Goal: Task Accomplishment & Management: Complete application form

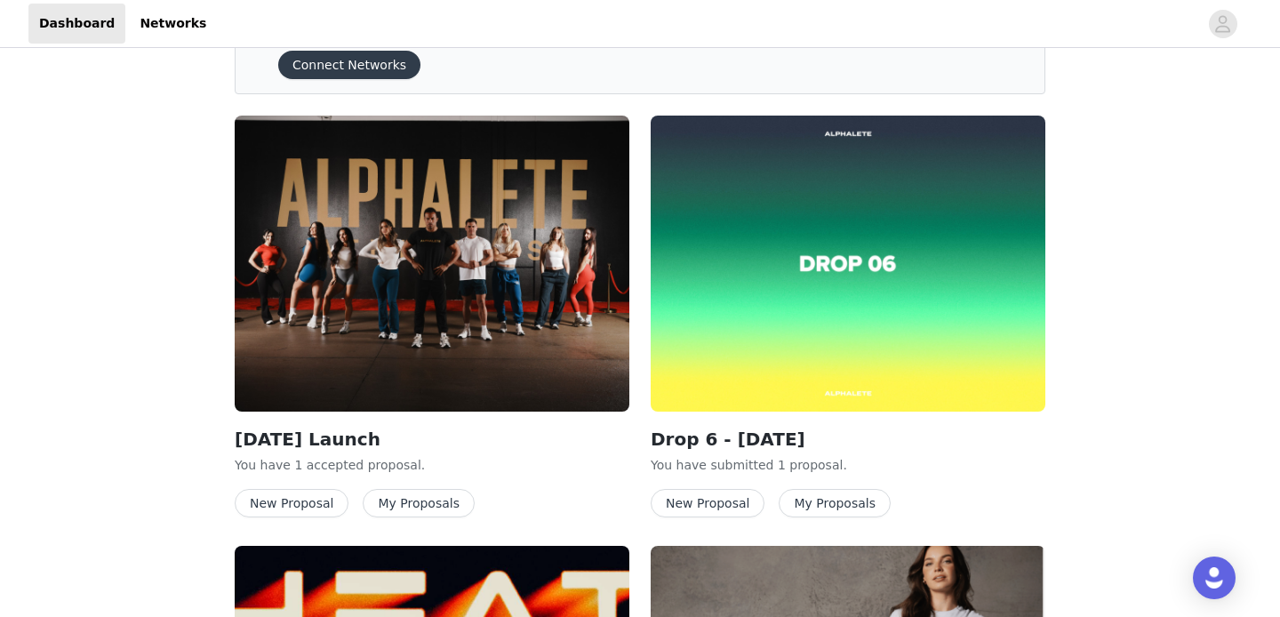
scroll to position [94, 0]
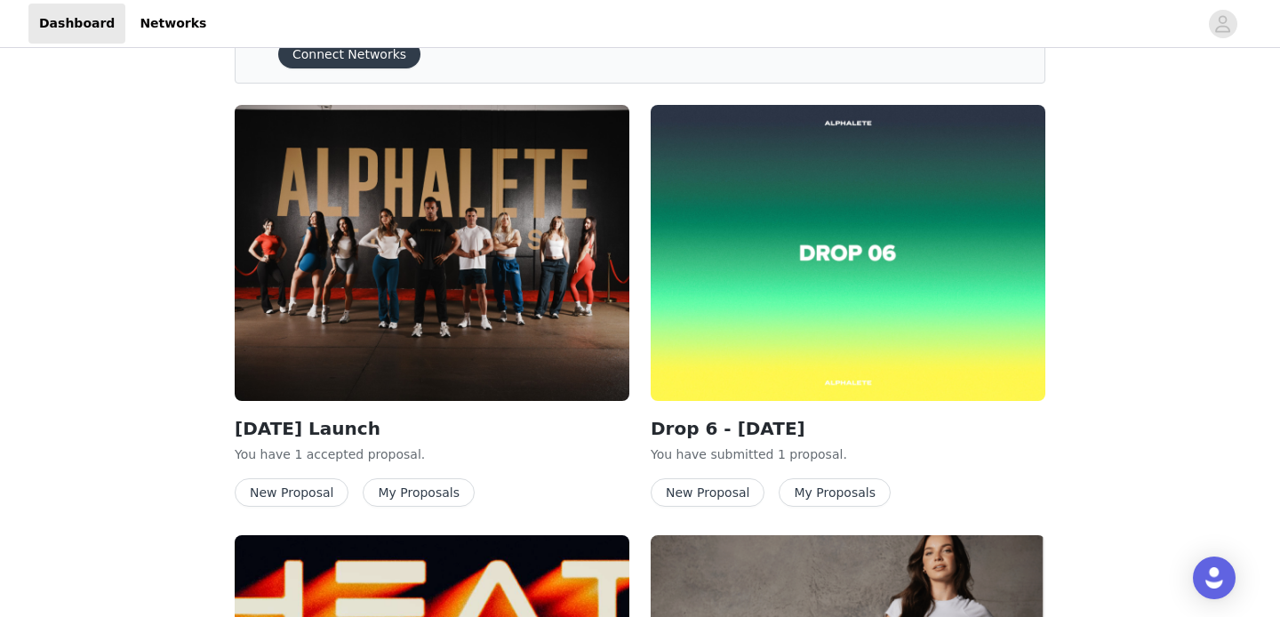
click at [712, 493] on button "New Proposal" at bounding box center [708, 492] width 114 height 28
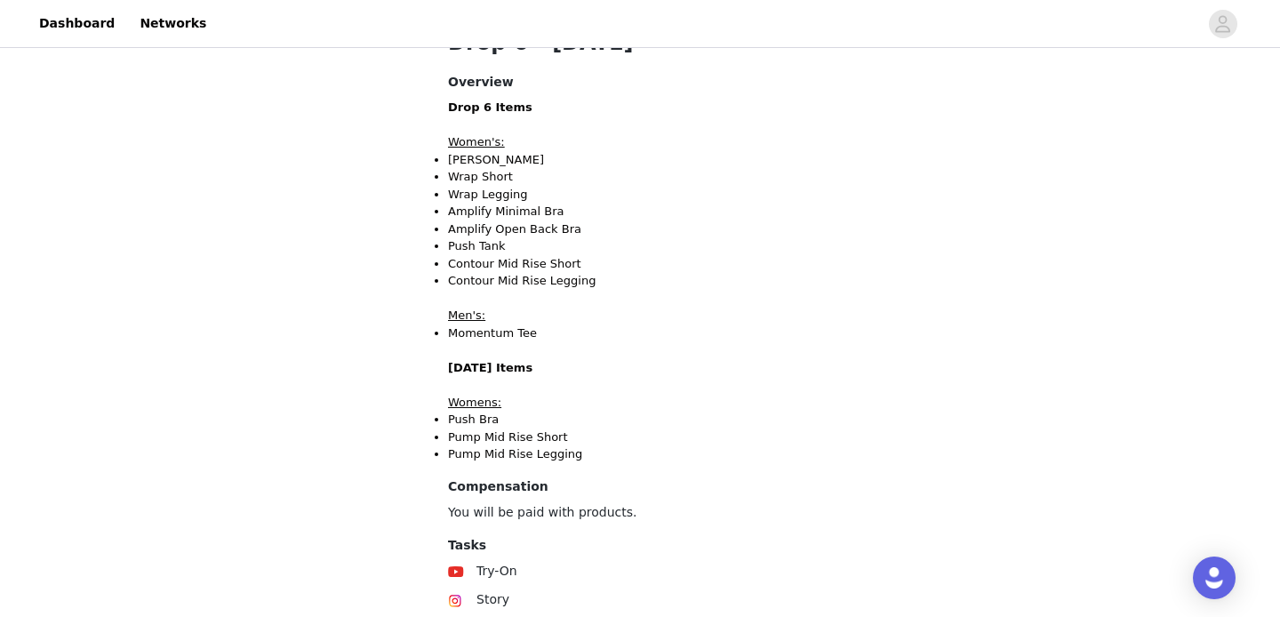
scroll to position [564, 0]
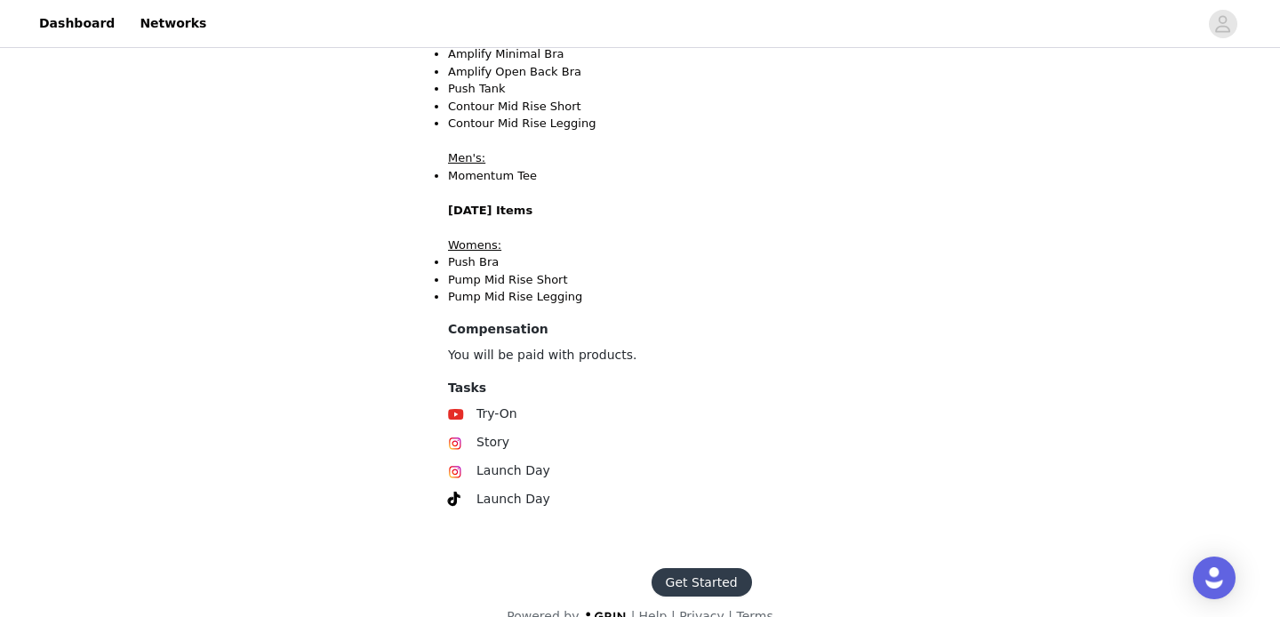
click at [700, 588] on button "Get Started" at bounding box center [702, 582] width 100 height 28
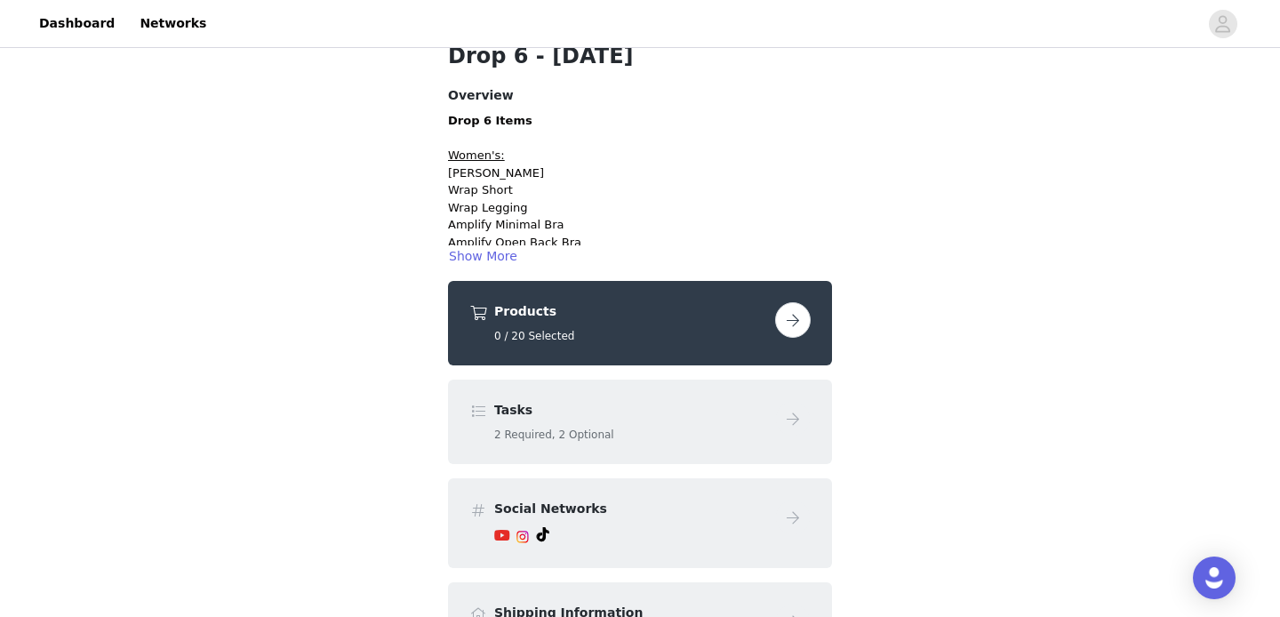
scroll to position [56, 0]
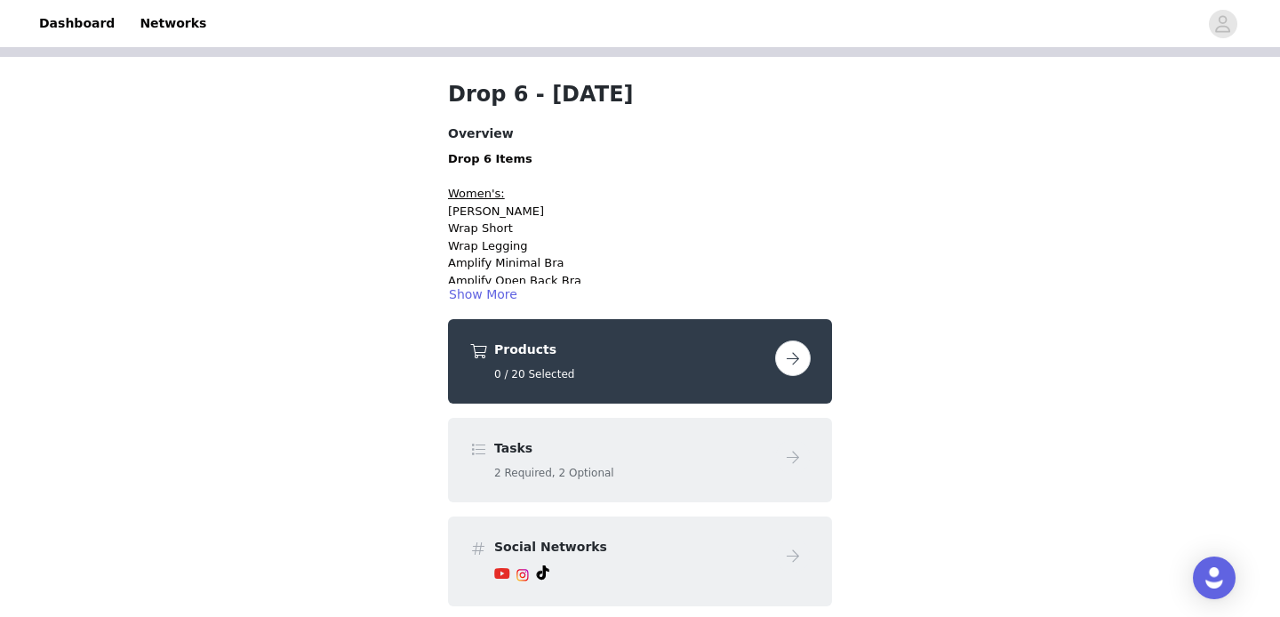
click at [799, 364] on button "button" at bounding box center [793, 359] width 36 height 36
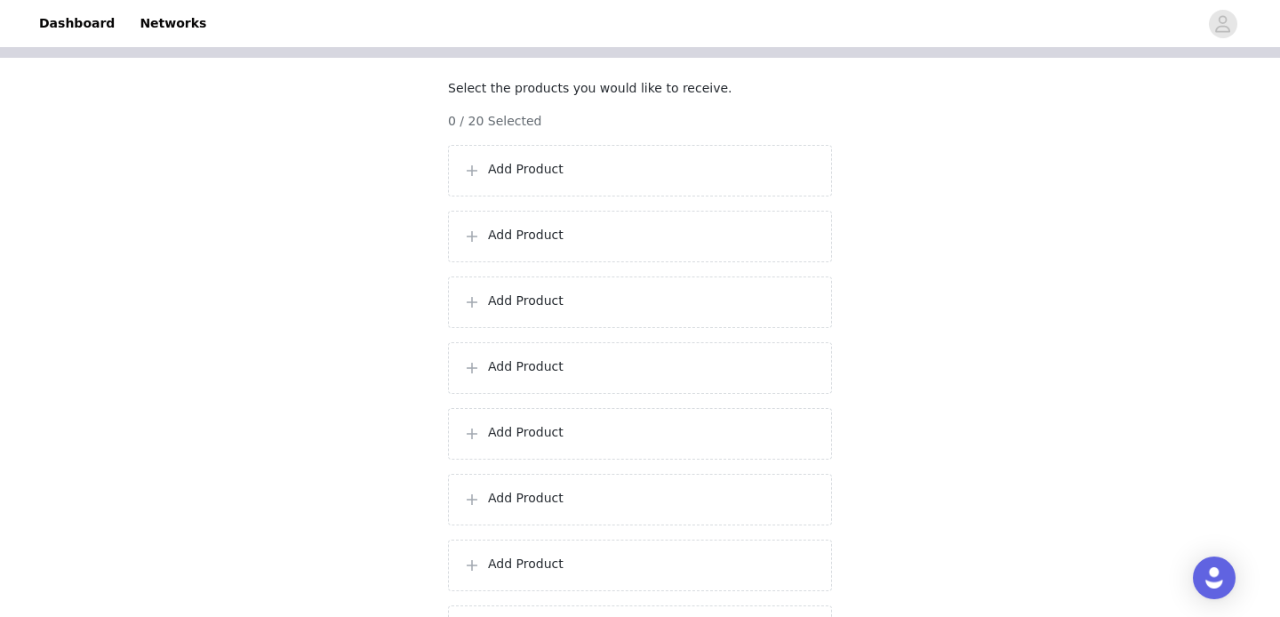
scroll to position [130, 0]
click at [539, 178] on p "Add Product" at bounding box center [652, 168] width 329 height 19
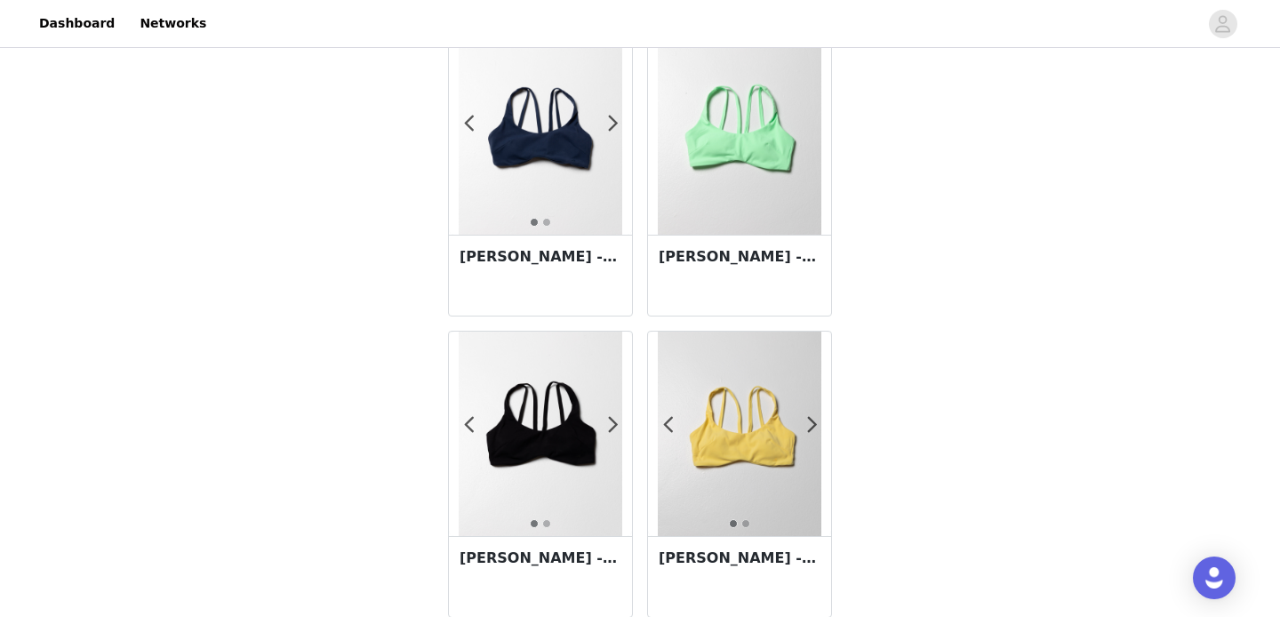
scroll to position [3172, 0]
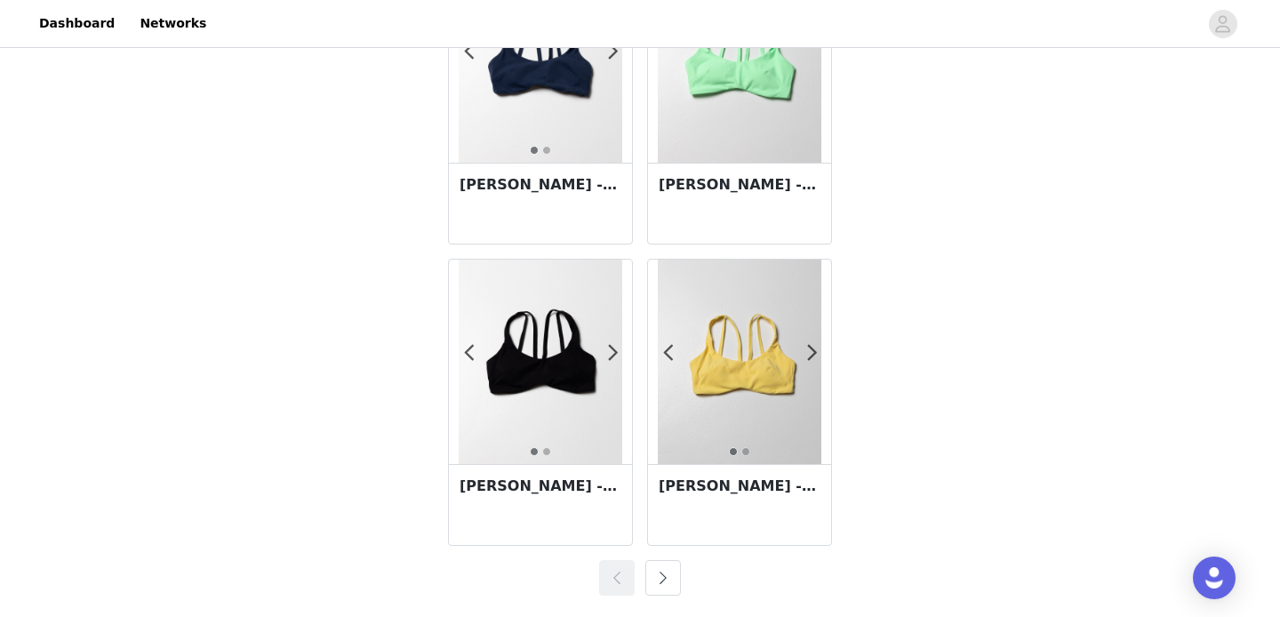
click at [668, 574] on button "button" at bounding box center [664, 578] width 36 height 36
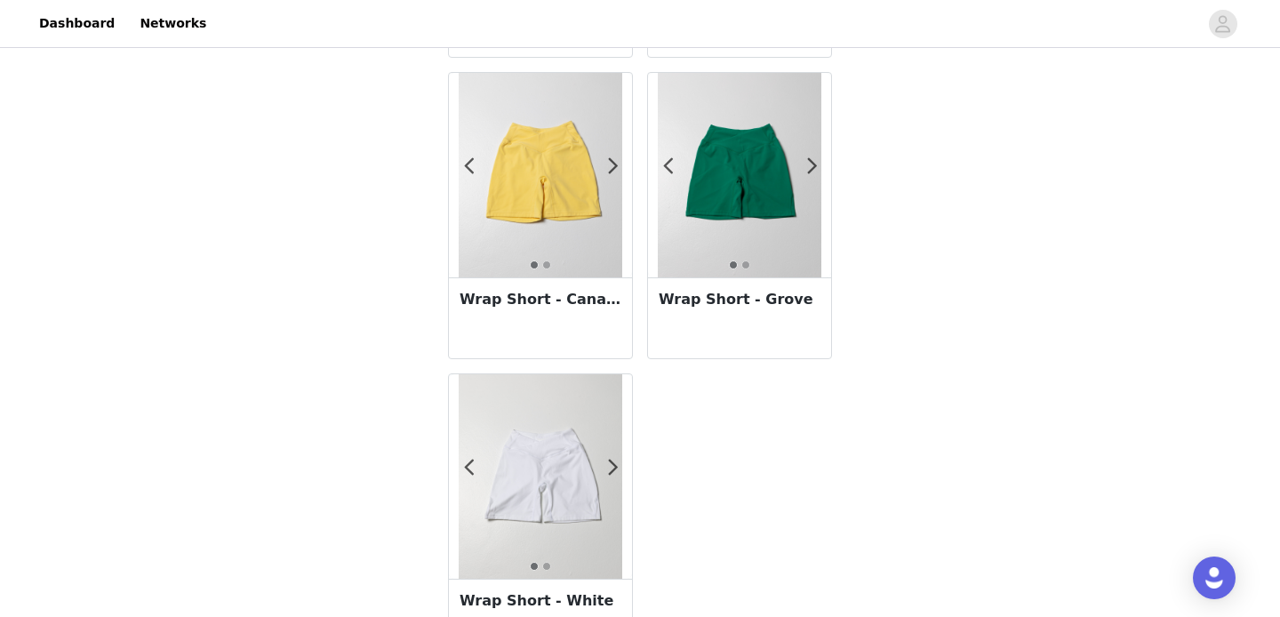
scroll to position [2570, 0]
